Goal: Obtain resource: Obtain resource

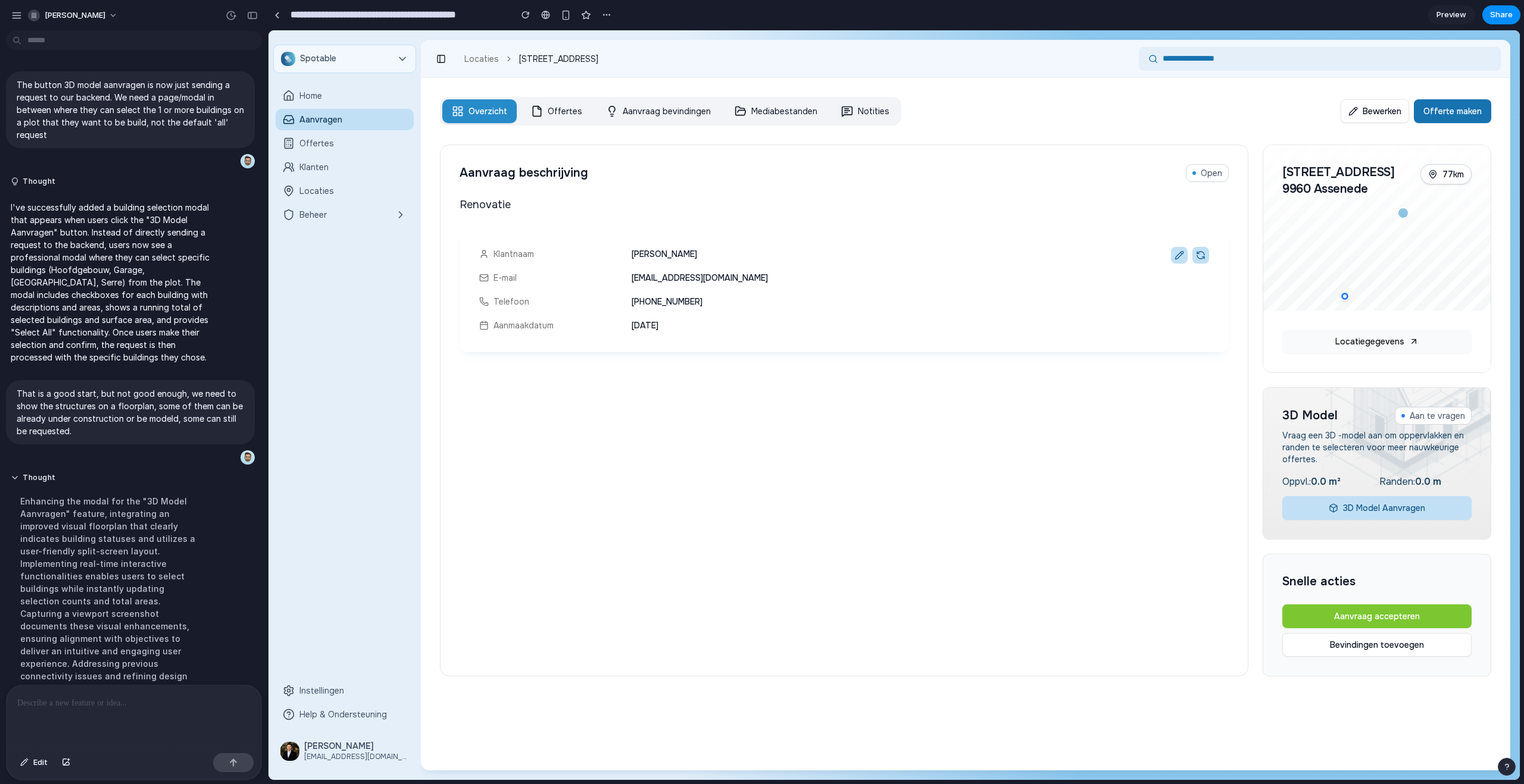
scroll to position [261, 0]
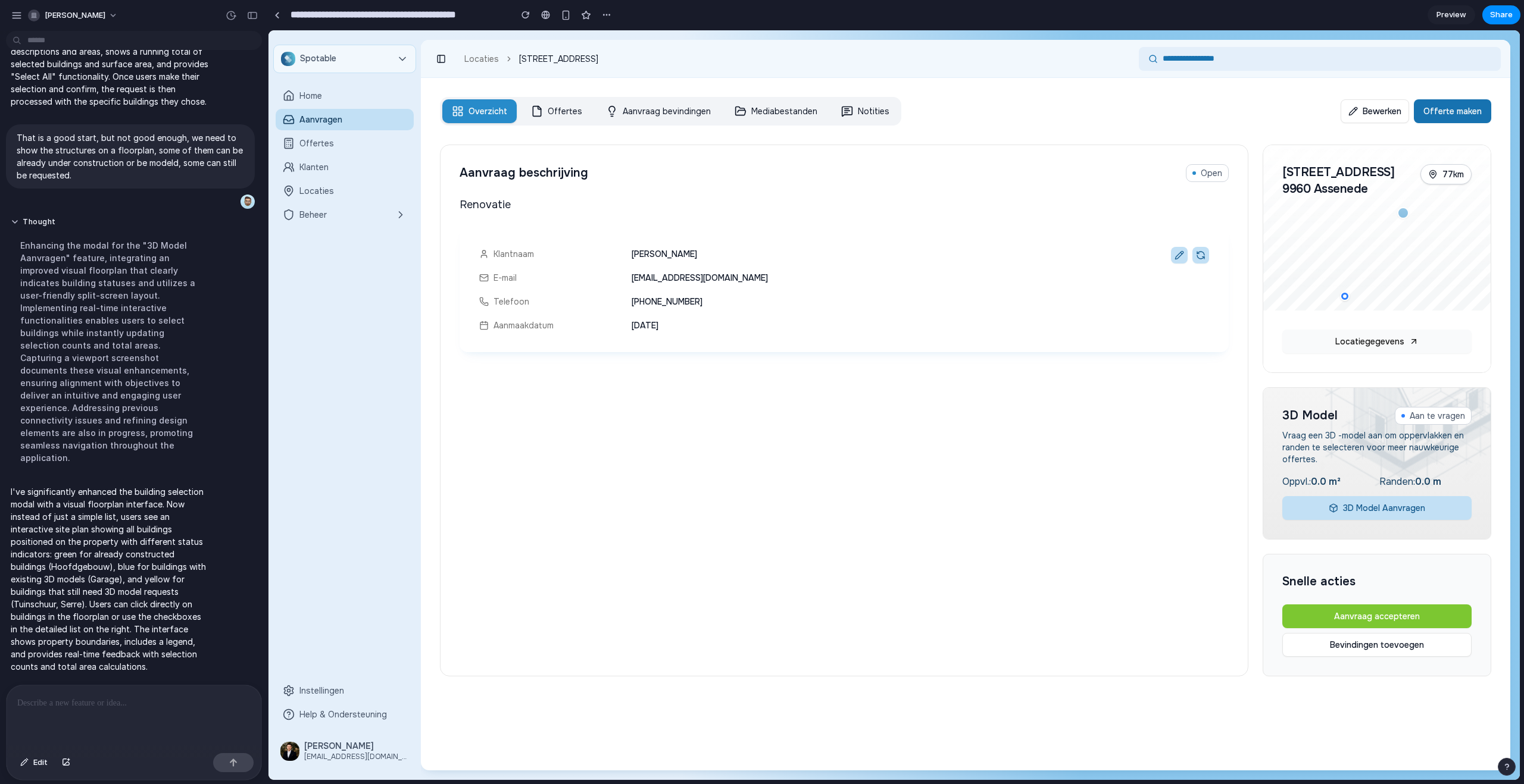
click at [596, 104] on link "Aanvraag bevindingen" at bounding box center [658, 111] width 124 height 24
click at [1340, 503] on button "3D Model Aanvragen" at bounding box center [1377, 507] width 190 height 24
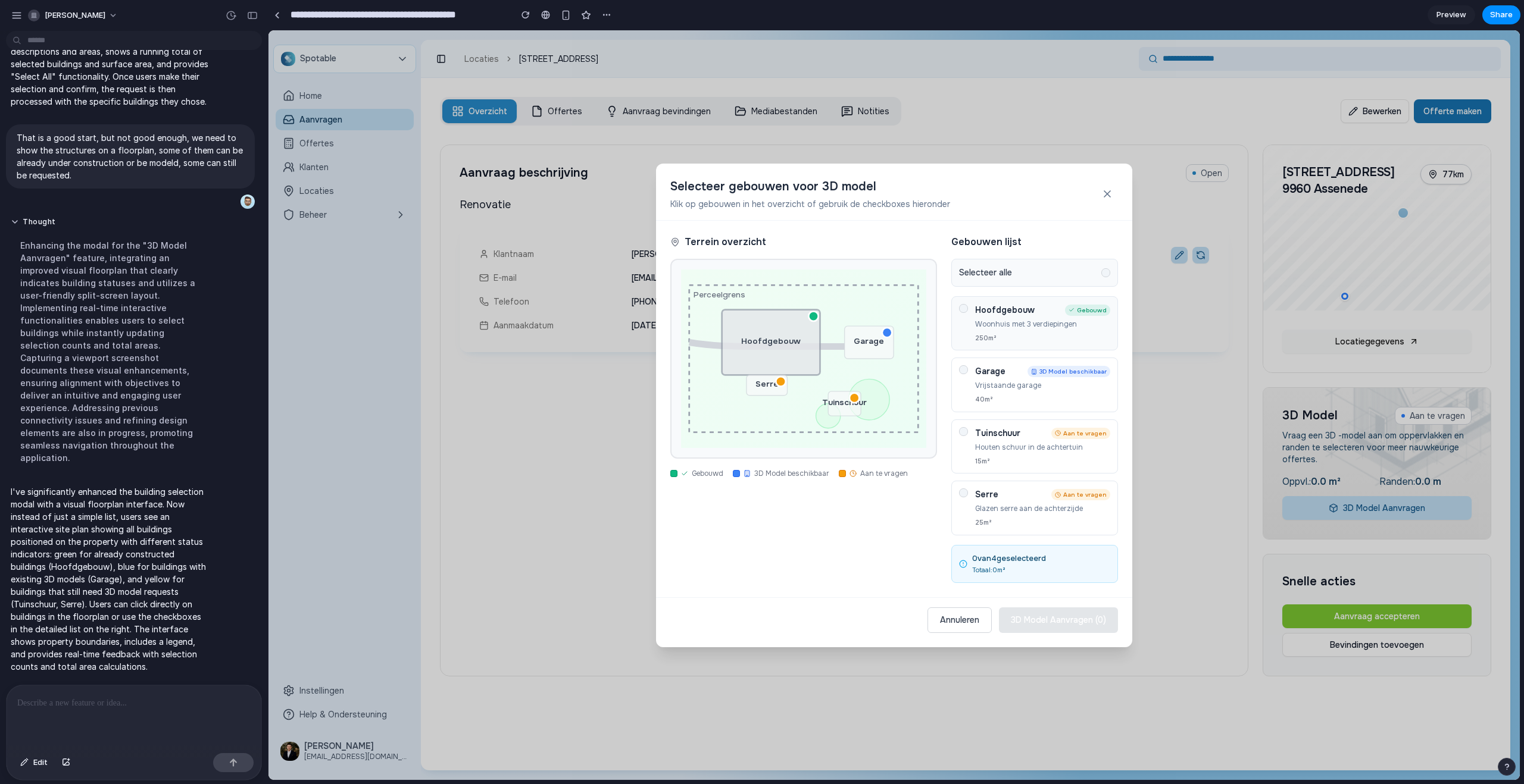
click at [1055, 338] on div "250 m²" at bounding box center [1042, 337] width 135 height 10
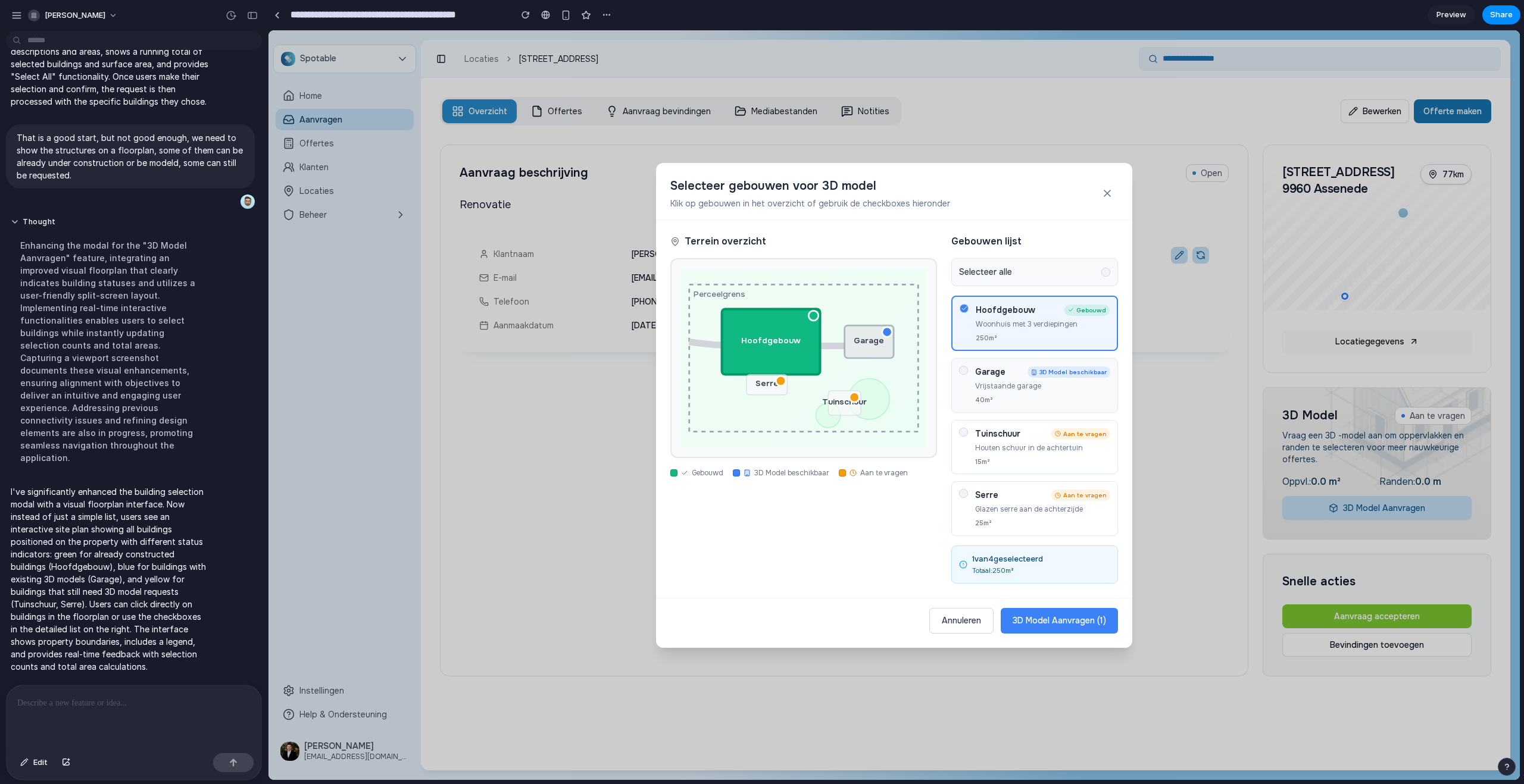
click at [1049, 409] on div "Garage 3D Model beschikbaar Vrijstaande garage 40 m²" at bounding box center [1035, 385] width 167 height 55
click at [1051, 457] on div "15 m²" at bounding box center [1042, 462] width 135 height 10
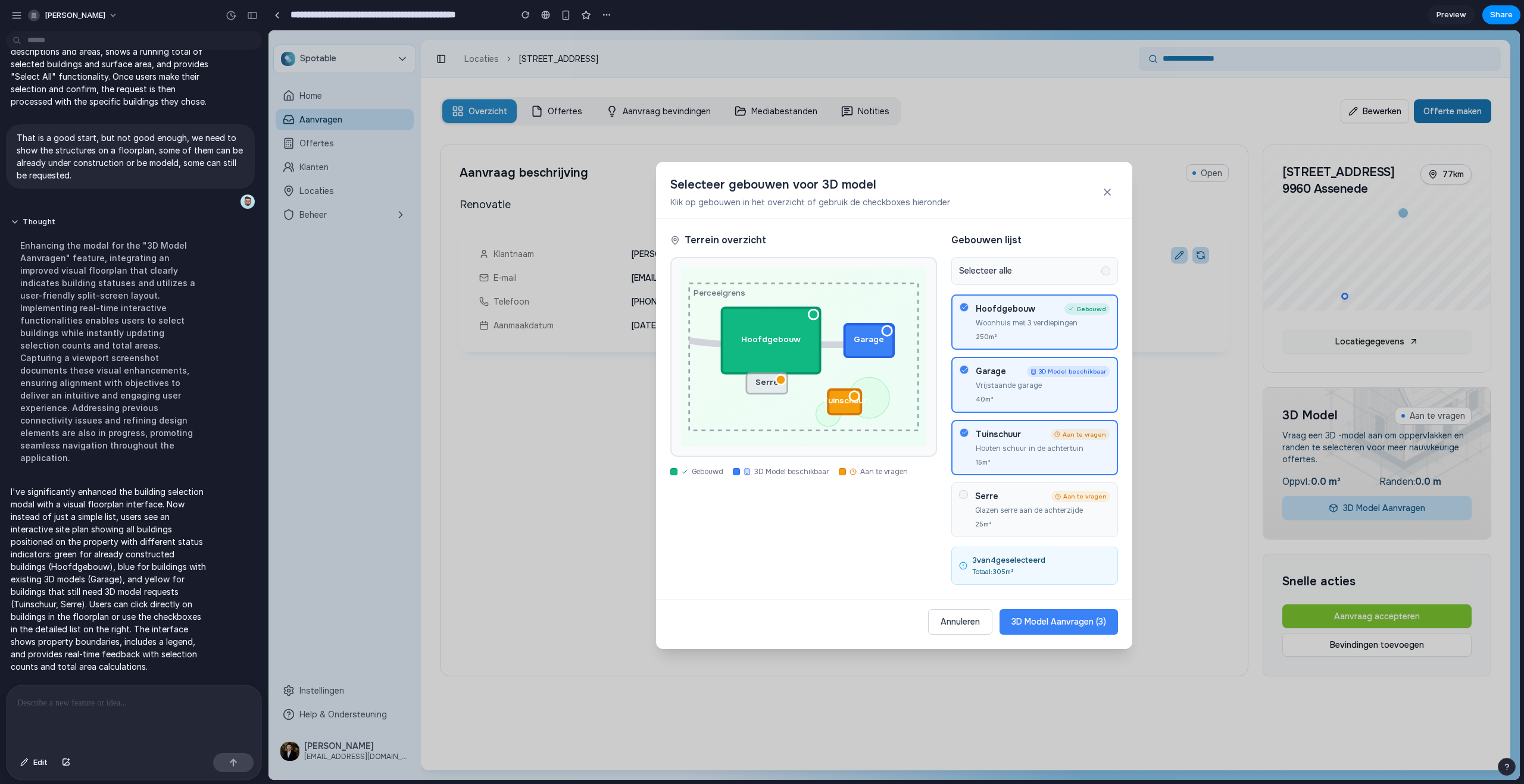
click at [1064, 507] on p "Glazen serre aan de achterzijde" at bounding box center [1042, 510] width 135 height 11
click at [1064, 620] on button "3D Model Aanvragen ( 4 )" at bounding box center [1058, 622] width 120 height 26
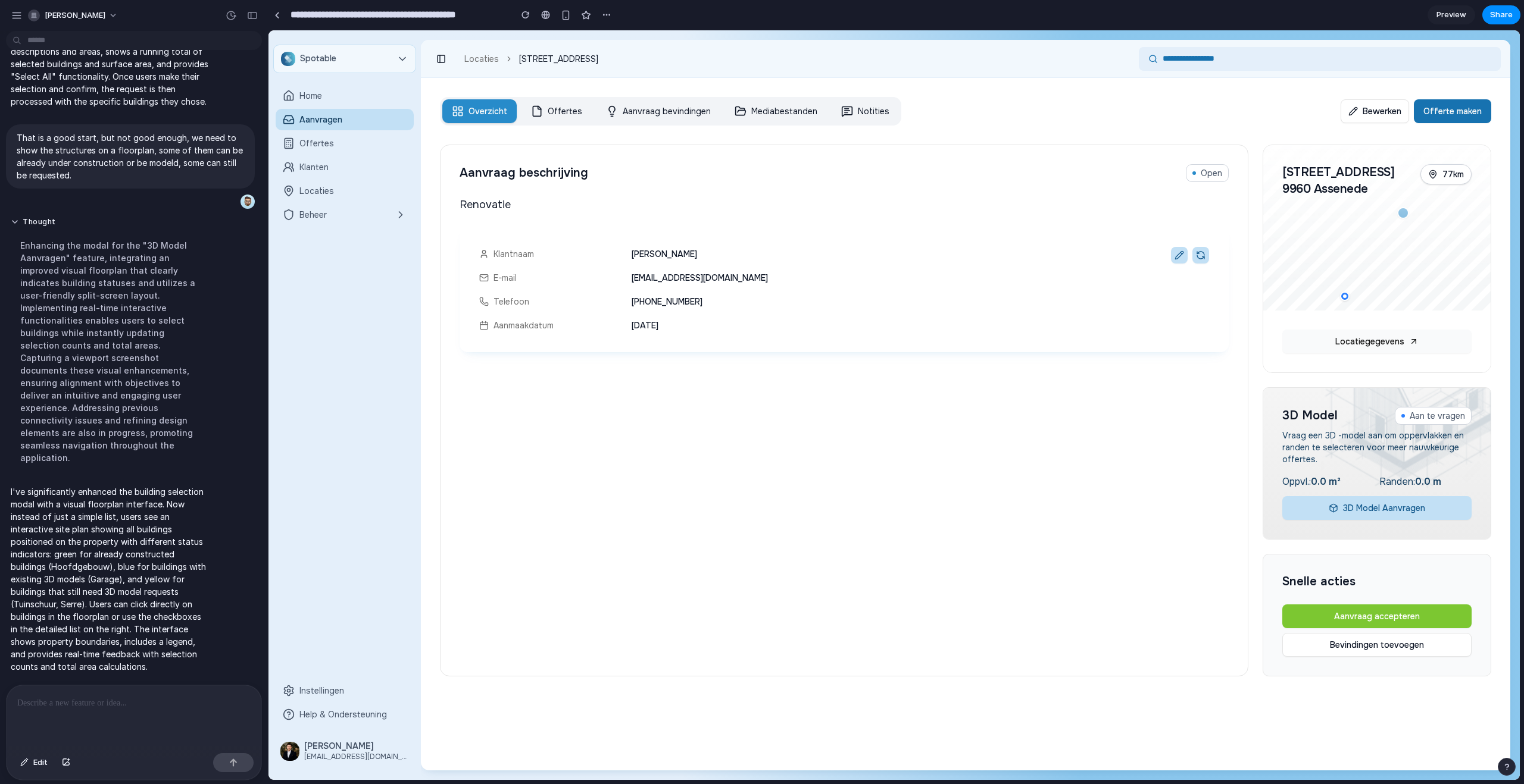
click at [1367, 504] on button "3D Model Aanvragen" at bounding box center [1377, 507] width 190 height 24
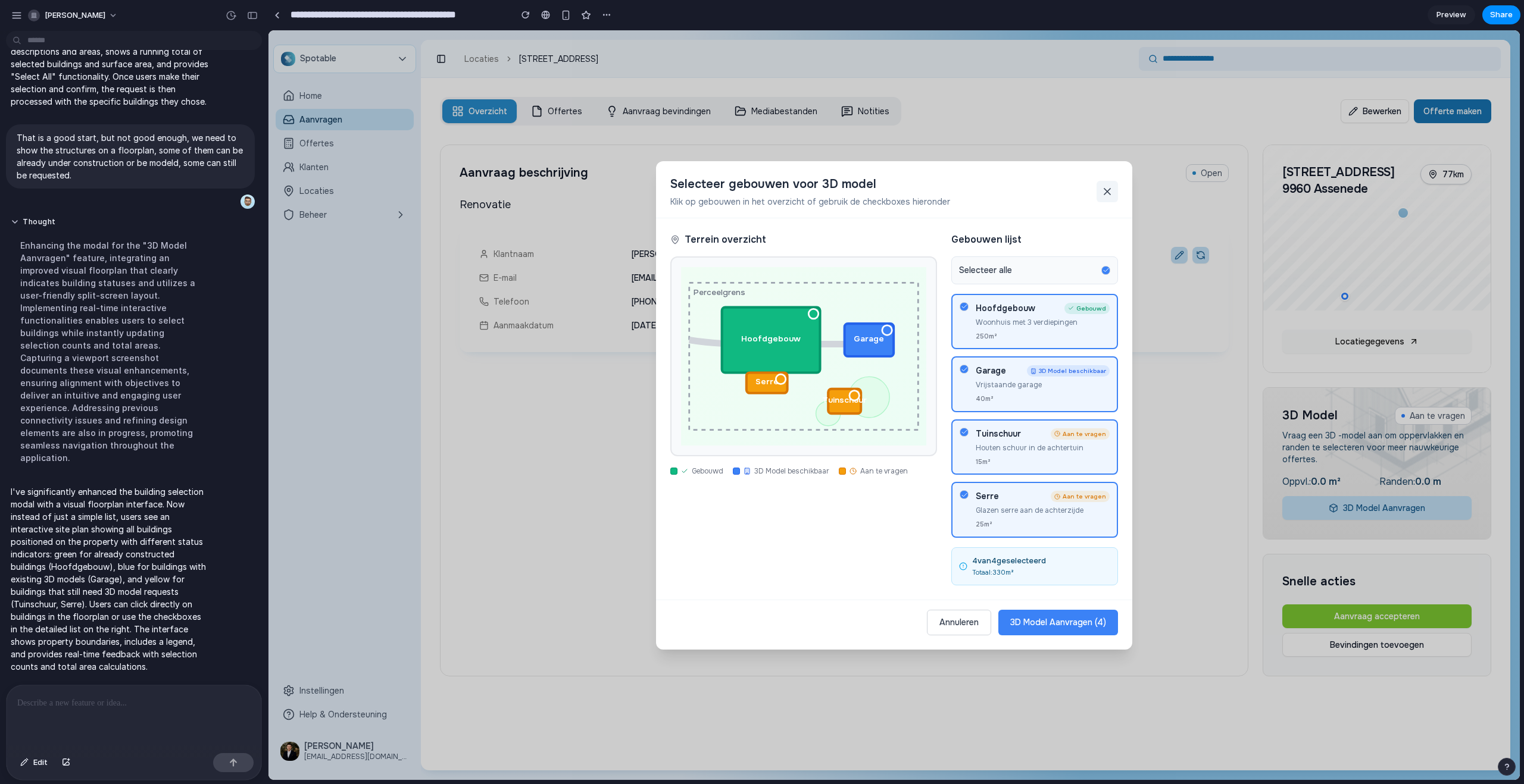
click at [1105, 190] on icon at bounding box center [1108, 192] width 12 height 12
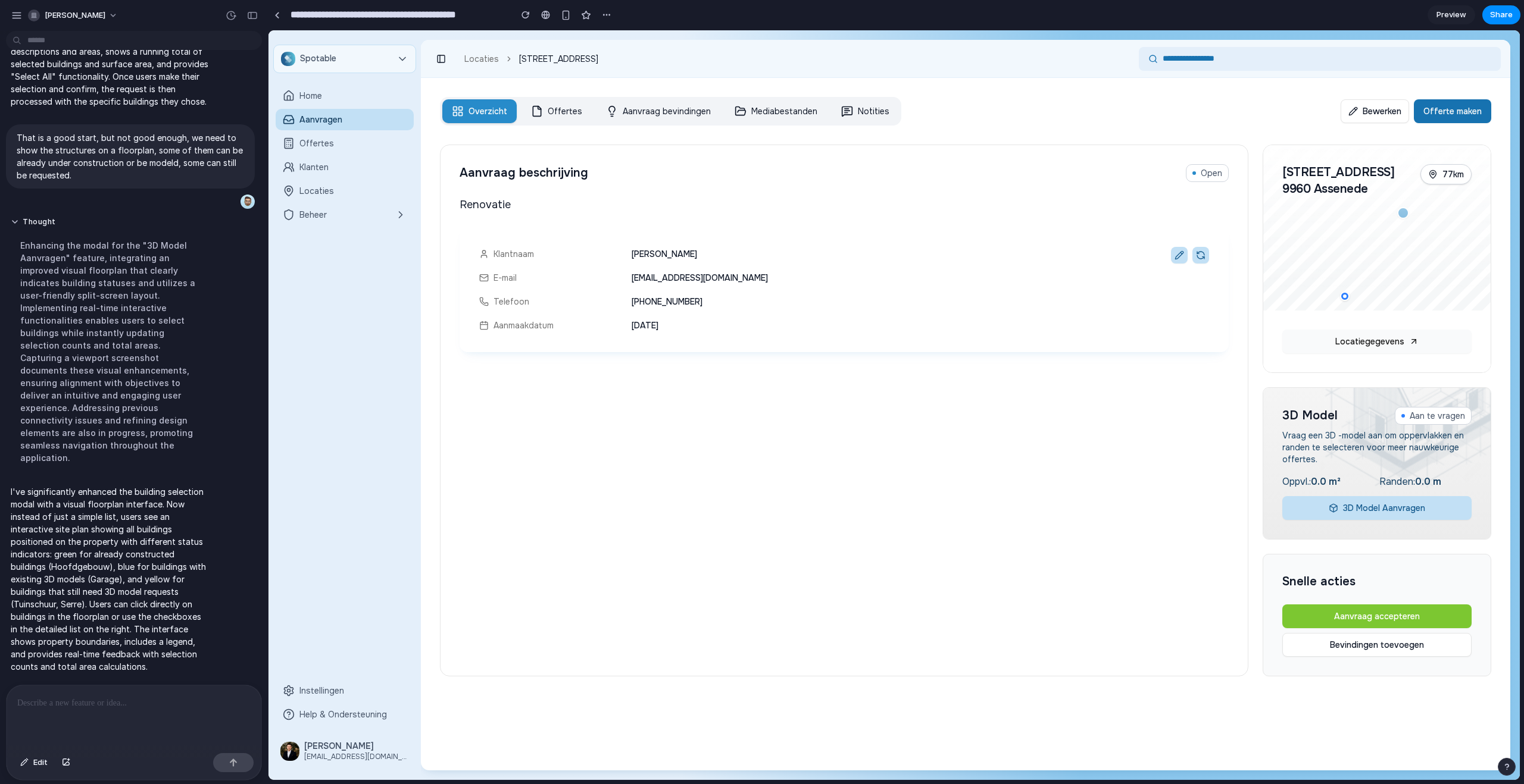
drag, startPoint x: 1033, startPoint y: 555, endPoint x: 1027, endPoint y: 559, distance: 7.2
click at [1031, 558] on div "Renovatie Klantnaam [PERSON_NAME] E-mail [EMAIL_ADDRESS][DOMAIN_NAME] Telefoon …" at bounding box center [844, 426] width 769 height 460
